Goal: Task Accomplishment & Management: Manage account settings

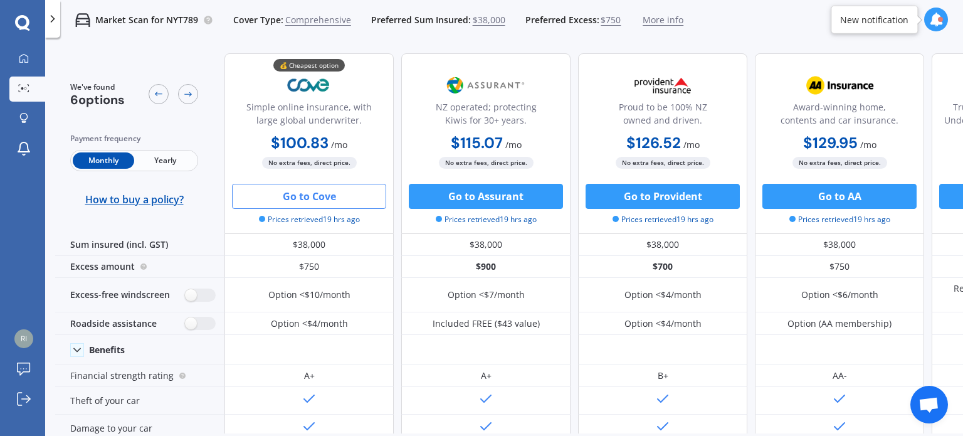
click at [19, 21] on icon at bounding box center [22, 23] width 15 height 16
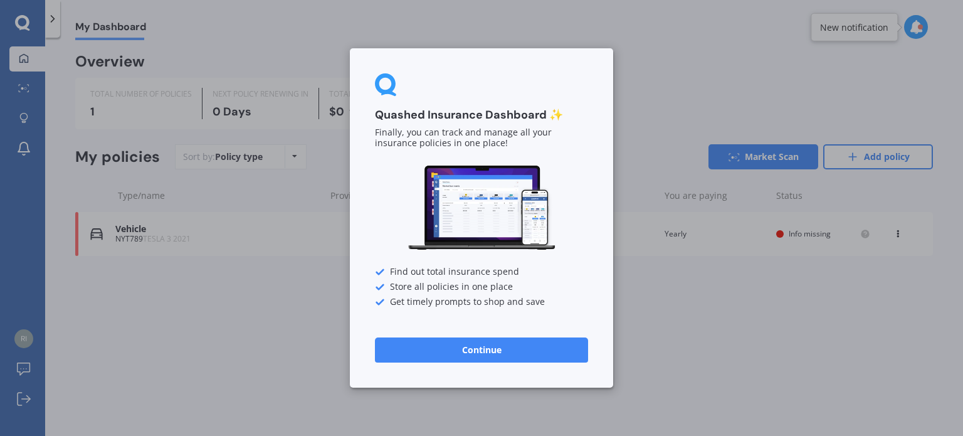
click at [508, 350] on button "Continue" at bounding box center [481, 349] width 213 height 25
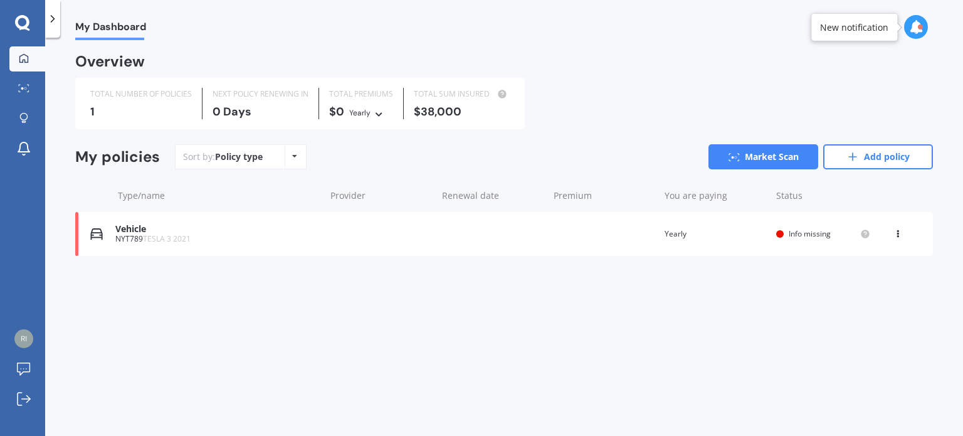
click at [95, 111] on div "1" at bounding box center [141, 111] width 102 height 13
click at [750, 152] on link "Market Scan" at bounding box center [763, 156] width 110 height 25
click at [863, 156] on link "Add policy" at bounding box center [878, 156] width 110 height 25
click at [760, 147] on link "Market Scan" at bounding box center [763, 156] width 110 height 25
